Goal: Task Accomplishment & Management: Manage account settings

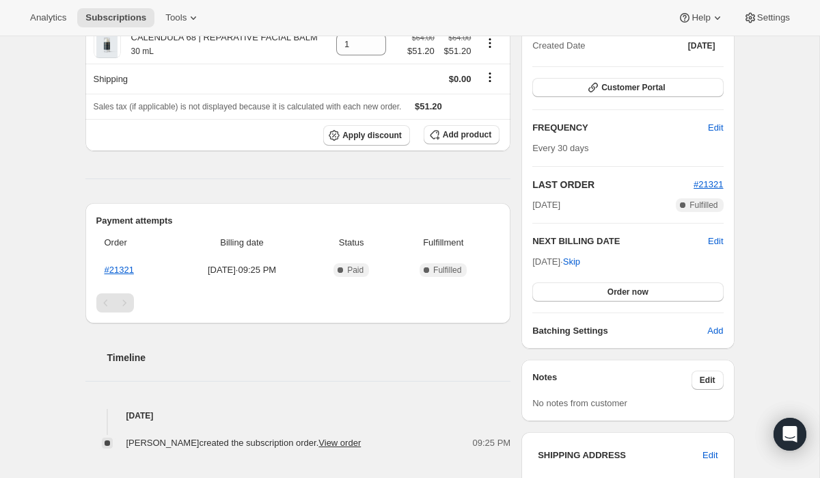
scroll to position [510, 0]
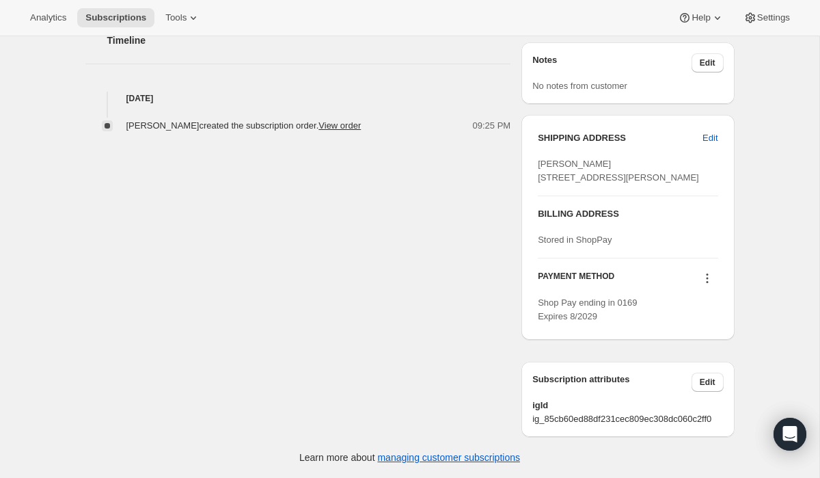
click at [336, 119] on div "Linda Mason created the subscription order. View order" at bounding box center [247, 126] width 243 height 14
click at [338, 120] on link "View order" at bounding box center [340, 125] width 42 height 10
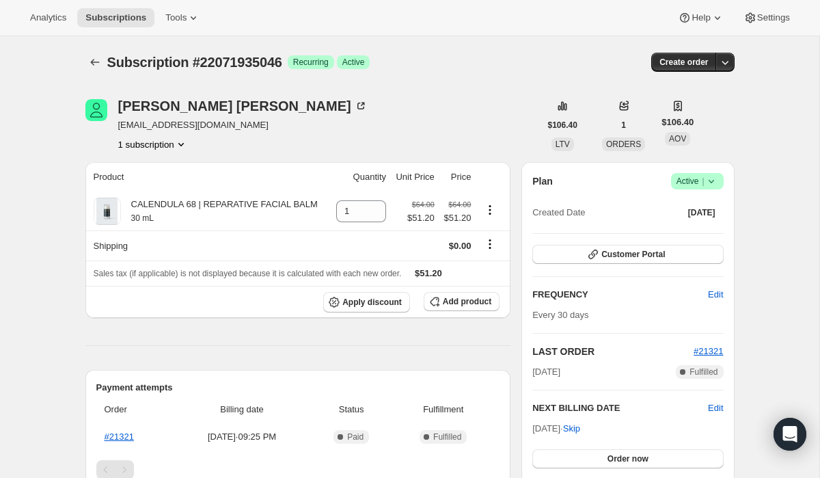
click at [714, 182] on icon at bounding box center [712, 181] width 14 height 14
click at [695, 233] on span "Cancel subscription" at bounding box center [693, 231] width 77 height 10
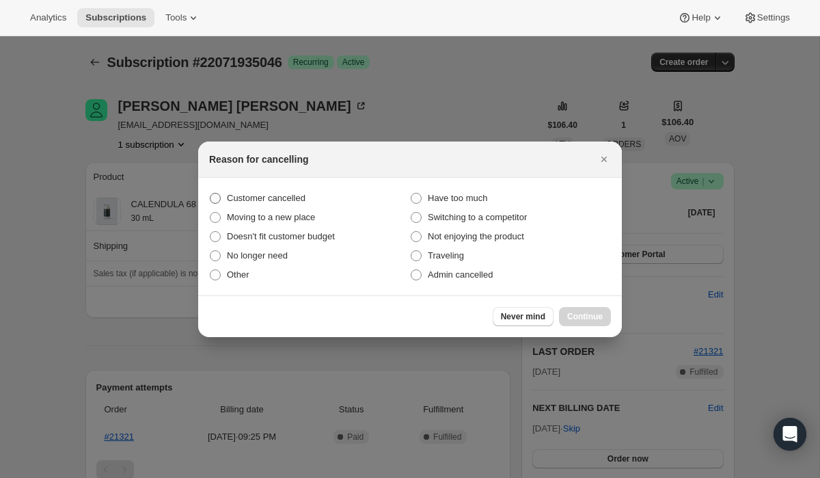
click at [253, 200] on span "Customer cancelled" at bounding box center [266, 198] width 79 height 10
click at [211, 193] on input "Customer cancelled" at bounding box center [210, 193] width 1 height 1
radio input "true"
click at [585, 318] on span "Continue" at bounding box center [585, 316] width 36 height 11
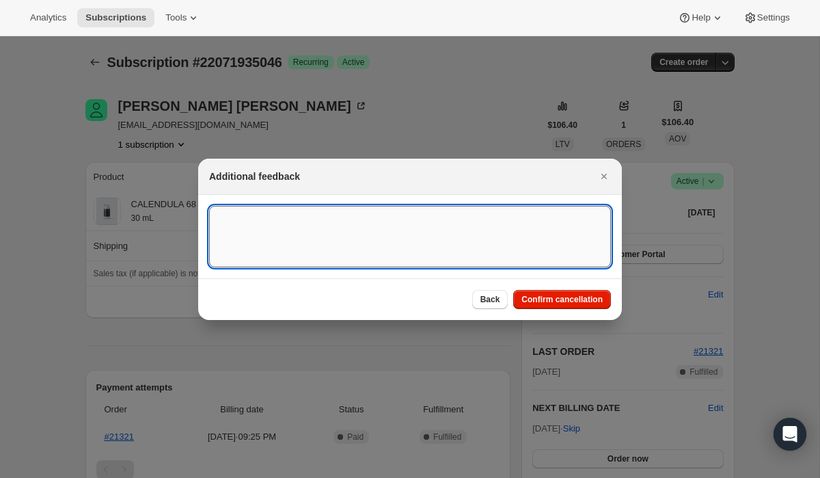
click at [426, 234] on textarea ":rbk:" at bounding box center [410, 237] width 402 height 62
paste textarea "15234"
type textarea "Customer Cancelled, Ticket # 15234"
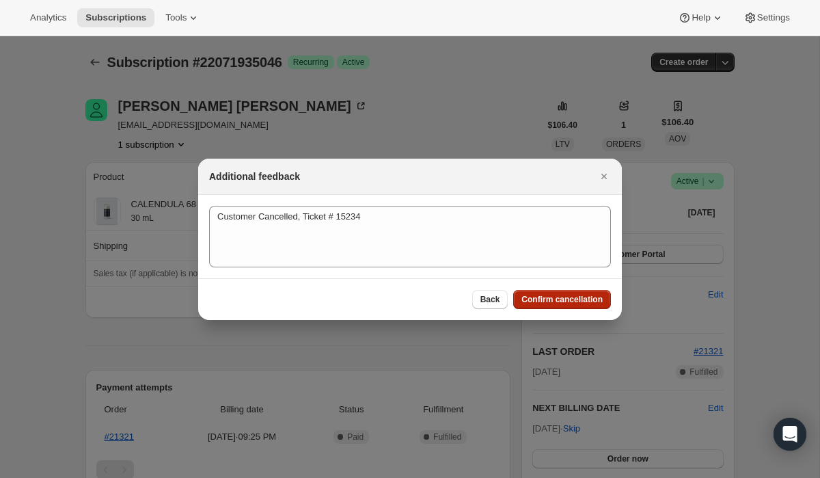
click at [546, 299] on span "Confirm cancellation" at bounding box center [562, 299] width 81 height 11
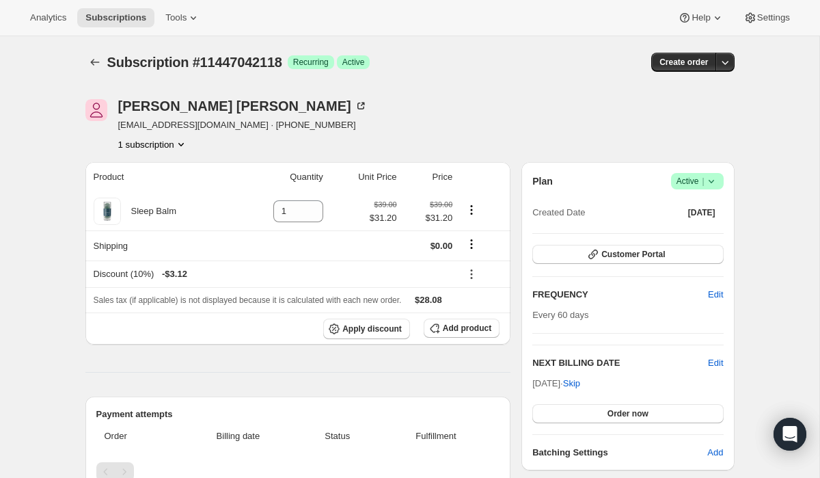
click at [712, 183] on icon at bounding box center [712, 181] width 14 height 14
click at [697, 232] on span "Cancel subscription" at bounding box center [693, 231] width 77 height 10
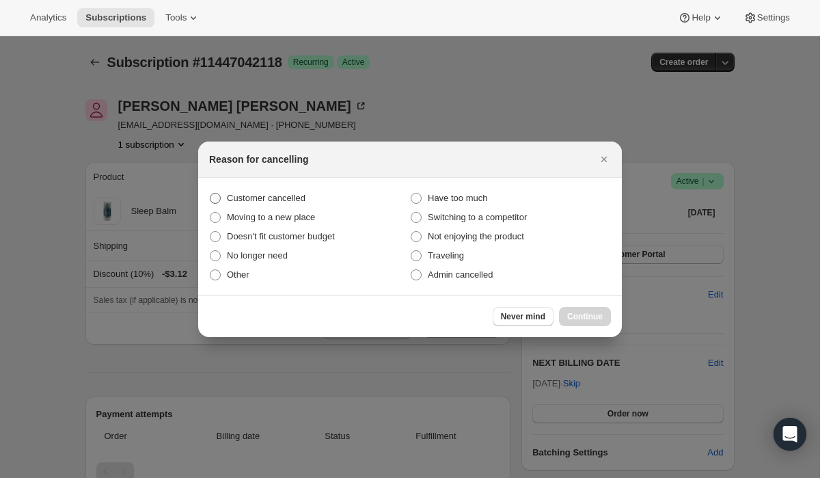
click at [301, 200] on span "Customer cancelled" at bounding box center [266, 198] width 79 height 10
click at [211, 193] on input "Customer cancelled" at bounding box center [210, 193] width 1 height 1
radio input "true"
click at [590, 316] on span "Continue" at bounding box center [585, 316] width 36 height 11
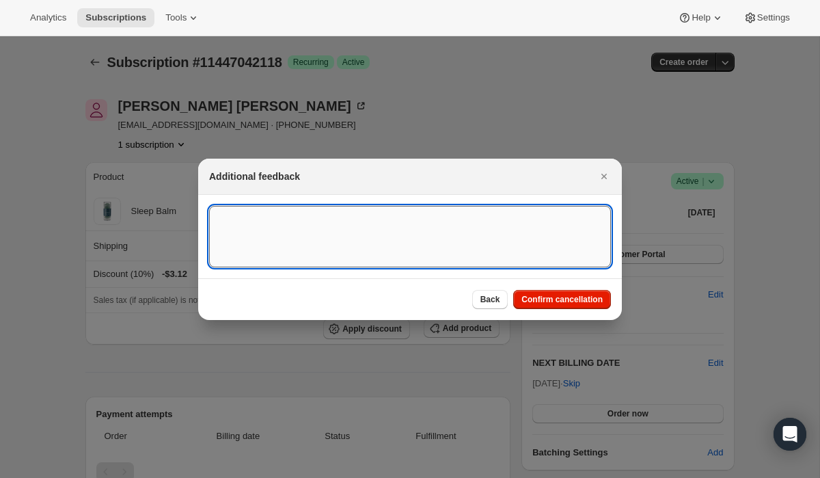
click at [458, 243] on textarea ":rbm:" at bounding box center [410, 237] width 402 height 62
paste textarea "15239"
type textarea "Customer Cancelled, Ticket # 15239"
click at [585, 304] on span "Confirm cancellation" at bounding box center [562, 299] width 81 height 11
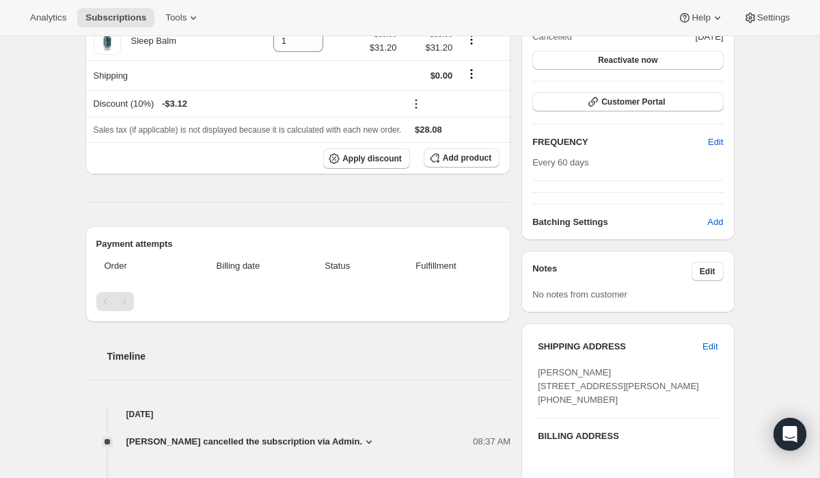
scroll to position [175, 0]
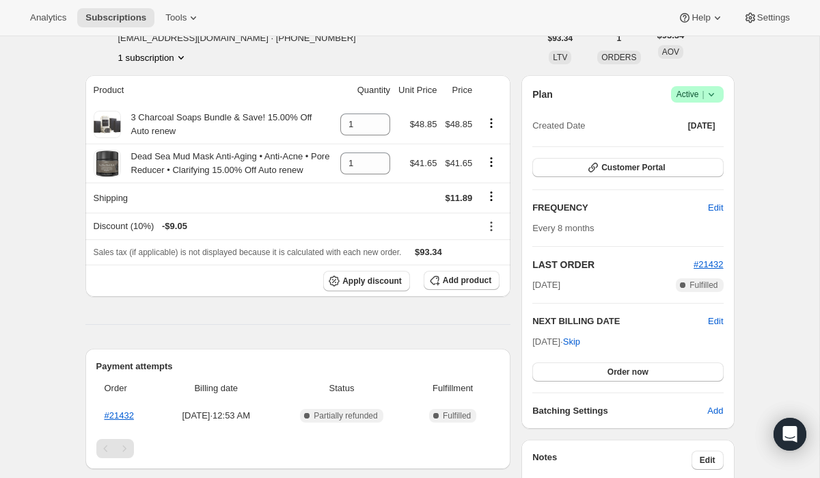
scroll to position [97, 0]
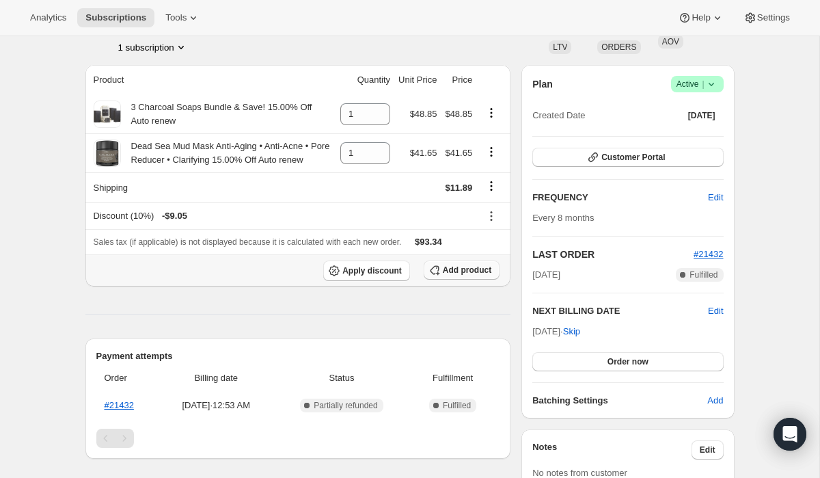
click at [451, 276] on span "Add product" at bounding box center [467, 270] width 49 height 11
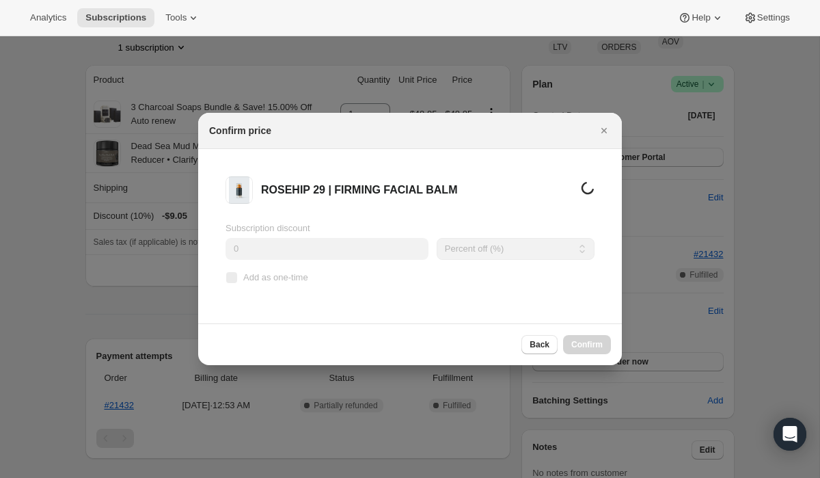
scroll to position [0, 0]
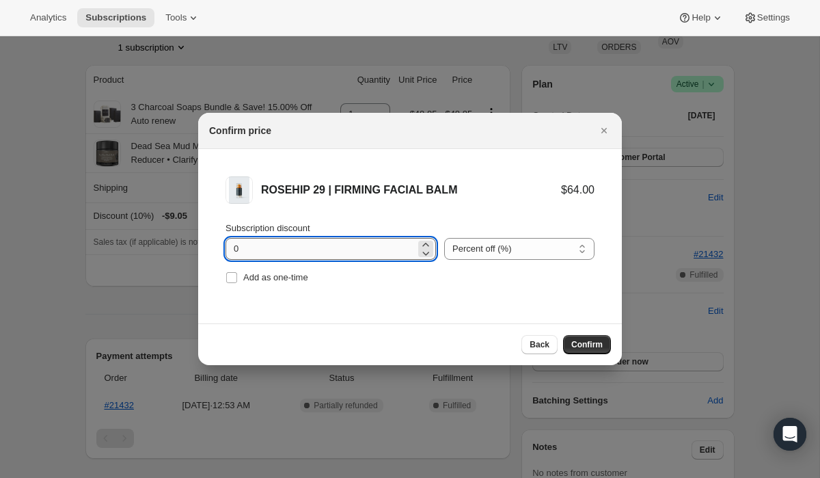
click at [369, 251] on input "0" at bounding box center [321, 249] width 190 height 22
type input "44.59"
click at [486, 255] on select "Percent off (%) Amount off ($)" at bounding box center [519, 249] width 150 height 22
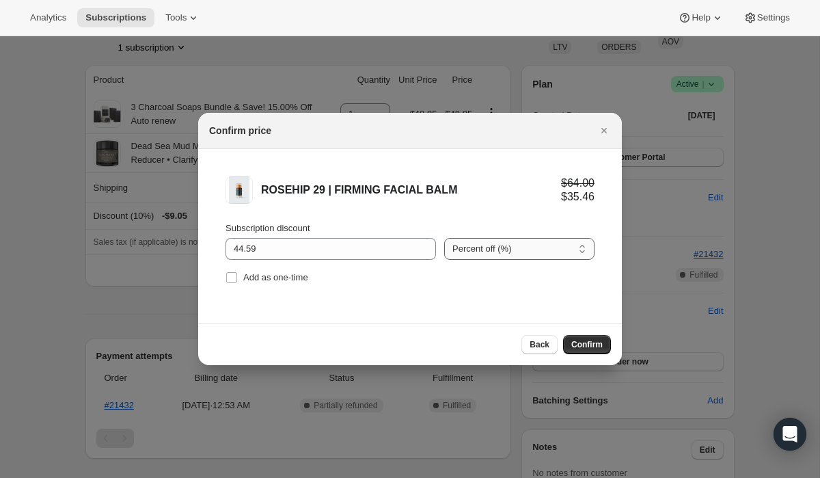
select select "fixed"
click at [444, 238] on select "Percent off (%) Amount off ($)" at bounding box center [519, 249] width 150 height 22
click at [579, 341] on span "Confirm" at bounding box center [587, 344] width 31 height 11
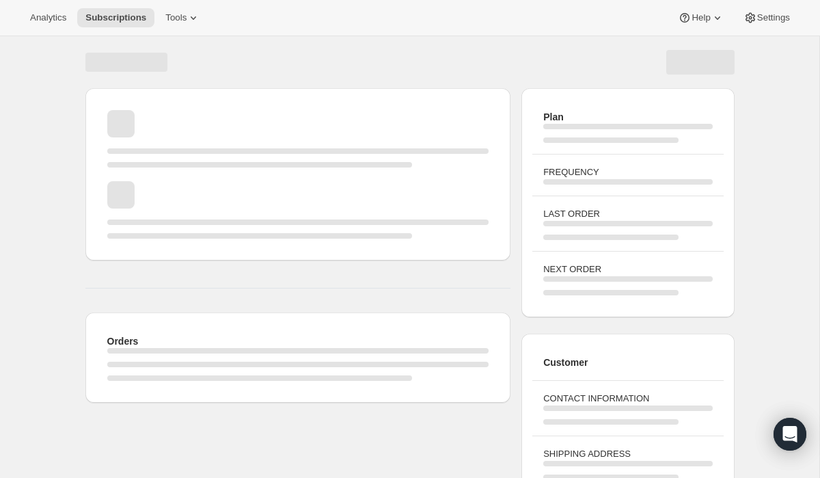
scroll to position [97, 0]
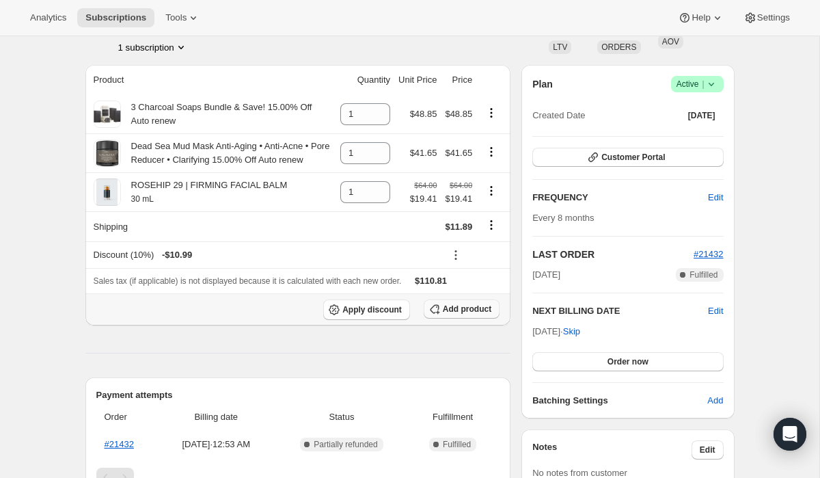
click at [469, 314] on span "Add product" at bounding box center [467, 309] width 49 height 11
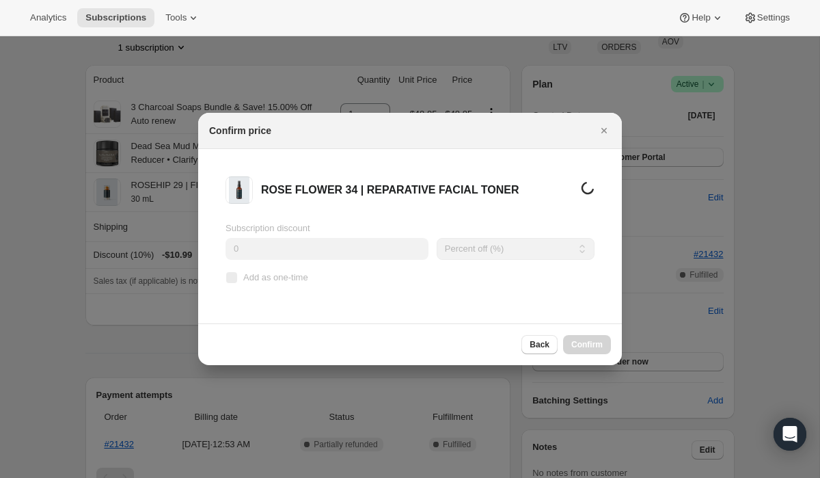
scroll to position [0, 0]
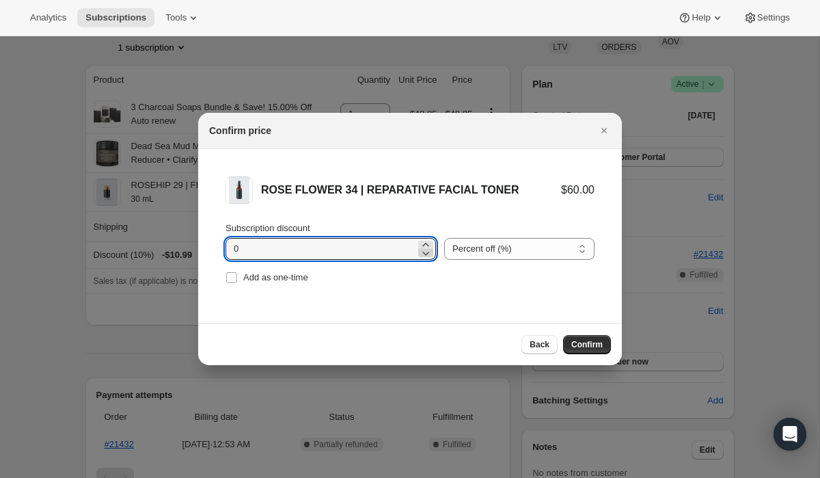
click at [419, 250] on icon ":rfv:" at bounding box center [426, 253] width 14 height 14
type input "24.3"
click at [464, 254] on select "Percent off (%) Amount off ($)" at bounding box center [519, 249] width 150 height 22
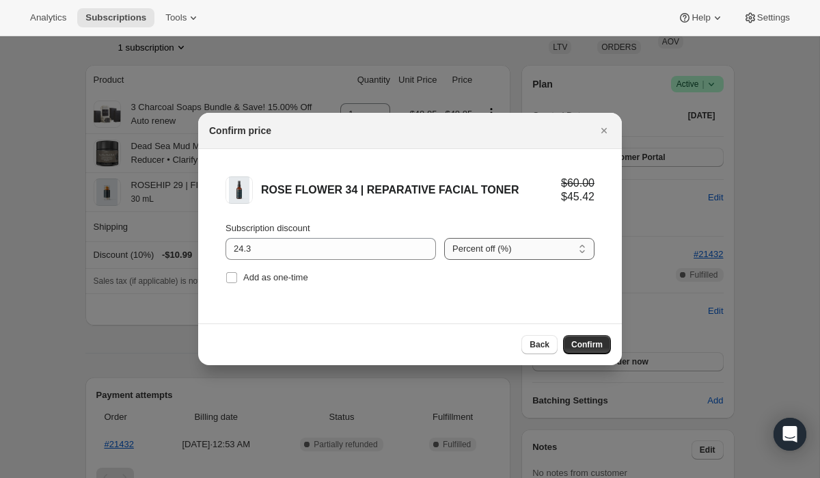
select select "fixed"
click at [444, 238] on select "Percent off (%) Amount off ($)" at bounding box center [519, 249] width 150 height 22
click at [572, 344] on span "Confirm" at bounding box center [587, 344] width 31 height 11
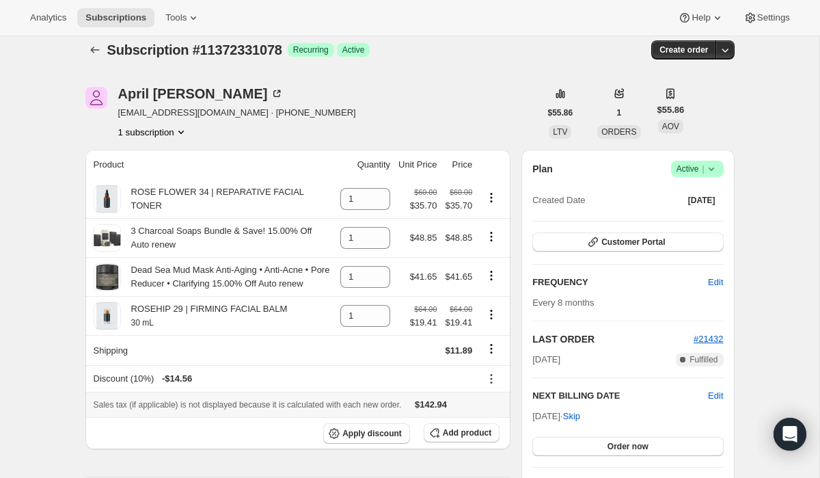
scroll to position [12, 0]
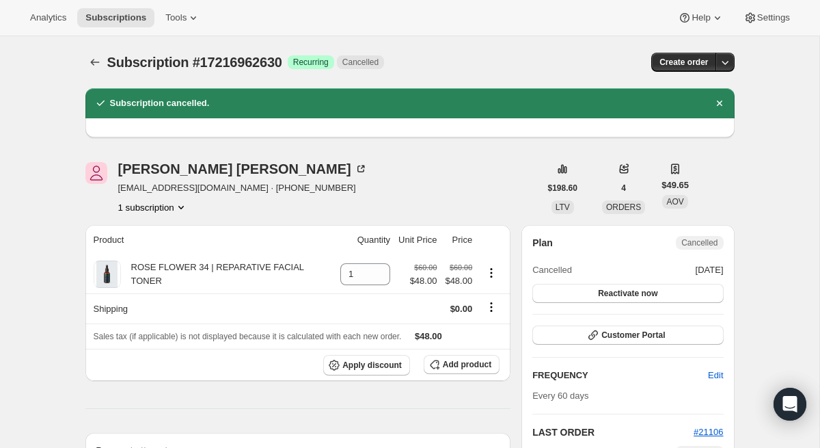
scroll to position [42, 0]
